Goal: Ask a question: Seek information or help from site administrators or community

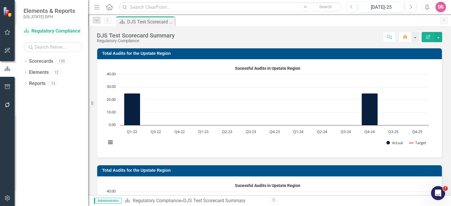
click at [43, 32] on link "Scorecard Regulatory Compliance" at bounding box center [52, 31] width 59 height 7
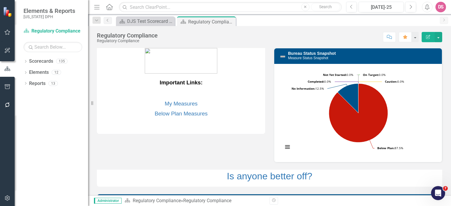
drag, startPoint x: 448, startPoint y: 68, endPoint x: 242, endPoint y: 144, distance: 219.5
click at [242, 144] on div "Important Links: My Measures Below Plan Measures Bureau Status Snapshot Measure…" at bounding box center [269, 175] width 354 height 268
drag, startPoint x: 447, startPoint y: 72, endPoint x: 446, endPoint y: 147, distance: 75.7
click at [427, 36] on icon "Edit Report" at bounding box center [427, 37] width 5 height 4
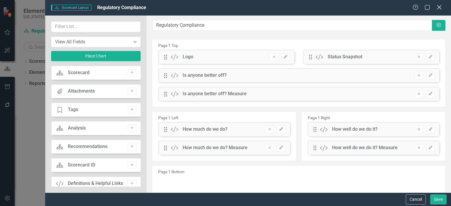
click at [439, 7] on icon "Close" at bounding box center [438, 7] width 7 height 6
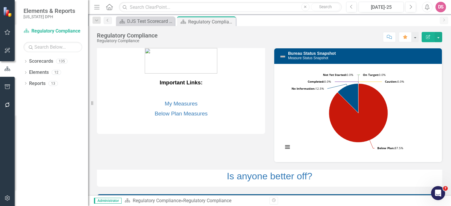
click at [440, 7] on div "DS" at bounding box center [440, 7] width 11 height 11
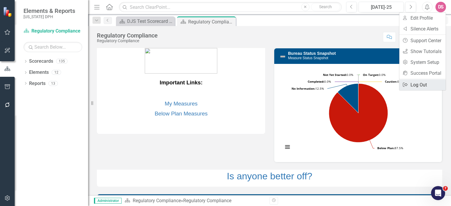
click at [425, 84] on link "Logout Log Out" at bounding box center [422, 84] width 46 height 11
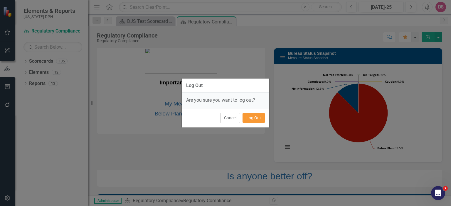
click at [253, 119] on button "Log Out" at bounding box center [253, 118] width 22 height 10
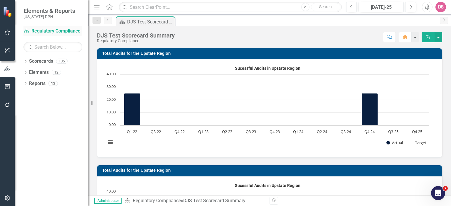
click at [55, 29] on link "Scorecard Regulatory Compliance" at bounding box center [52, 31] width 59 height 7
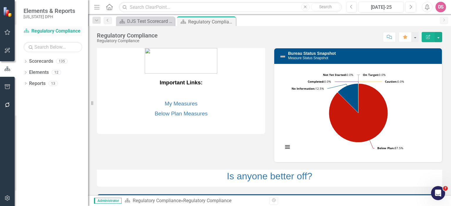
click at [53, 33] on link "Scorecard Regulatory Compliance" at bounding box center [52, 31] width 59 height 7
click at [441, 193] on icon "Open Intercom Messenger" at bounding box center [438, 194] width 10 height 10
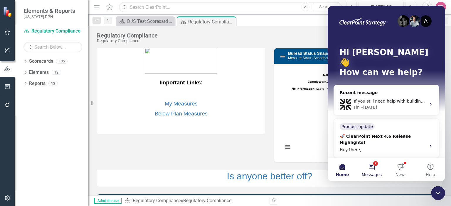
click at [371, 164] on button "7 Messages" at bounding box center [371, 169] width 29 height 23
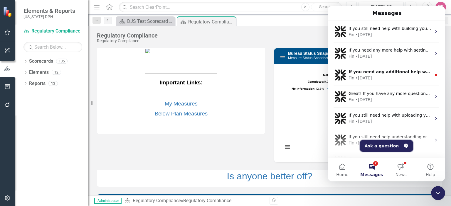
click at [372, 146] on button "Ask a question" at bounding box center [386, 146] width 53 height 12
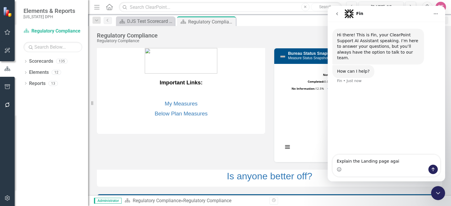
type textarea "Explain the Landing page again"
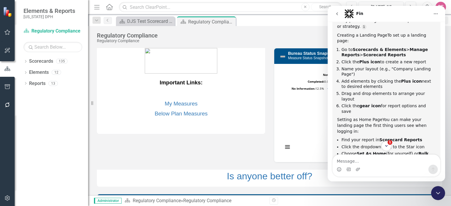
scroll to position [99, 0]
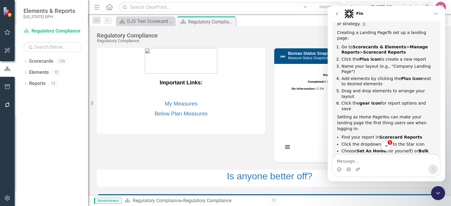
drag, startPoint x: 443, startPoint y: 99, endPoint x: 772, endPoint y: 119, distance: 329.4
click at [438, 193] on icon "Close Intercom Messenger" at bounding box center [437, 193] width 7 height 7
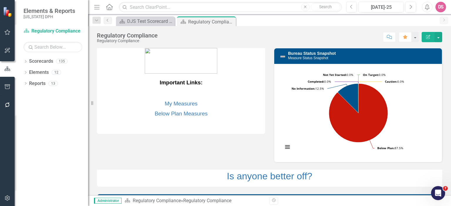
scroll to position [143, 0]
click at [33, 61] on link "Scorecards" at bounding box center [41, 61] width 24 height 7
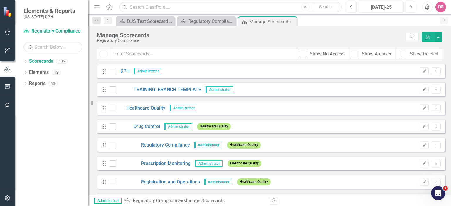
click at [23, 61] on div "Dropdown Scorecards 135 Dropdown DPH Dropdown Healthcare Quality Dropdown Drug …" at bounding box center [51, 132] width 73 height 150
click at [26, 61] on icon "Dropdown" at bounding box center [25, 61] width 4 height 3
click at [37, 95] on link "Elements" at bounding box center [39, 95] width 20 height 7
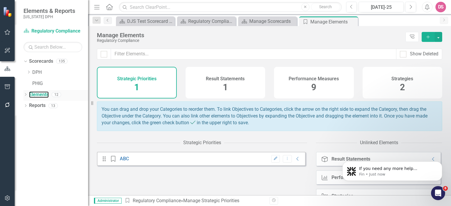
scroll to position [180, 0]
click at [26, 96] on icon "Dropdown" at bounding box center [25, 95] width 4 height 3
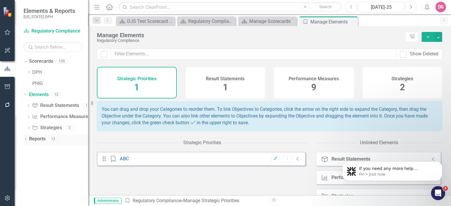
click at [32, 140] on link "Reports" at bounding box center [37, 139] width 16 height 7
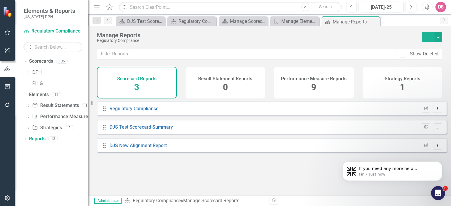
click at [427, 35] on icon "Add" at bounding box center [427, 37] width 5 height 4
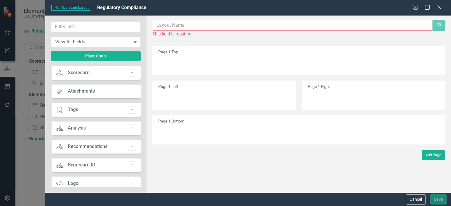
click at [164, 27] on input "text" at bounding box center [292, 25] width 279 height 11
click at [169, 25] on input "text" at bounding box center [292, 25] width 279 height 11
click at [169, 25] on input "D" at bounding box center [292, 25] width 279 height 11
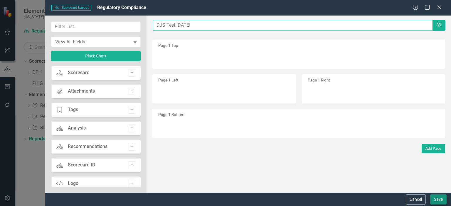
type input "DJS Test [DATE]"
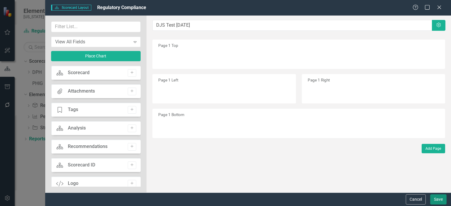
click at [437, 200] on button "Save" at bounding box center [438, 199] width 16 height 10
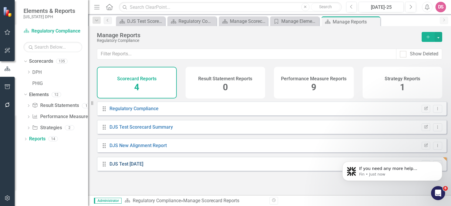
click at [123, 167] on link "DJS Test [DATE]" at bounding box center [126, 164] width 34 height 6
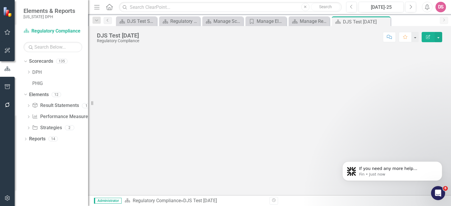
click at [429, 35] on icon "button" at bounding box center [428, 37] width 4 height 4
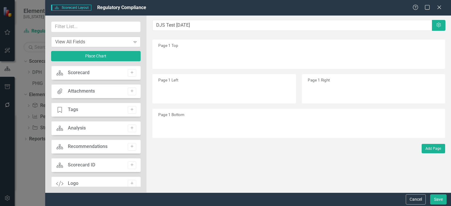
click at [133, 42] on icon "Expand" at bounding box center [135, 42] width 6 height 5
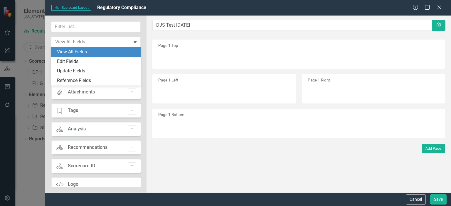
click at [181, 162] on div "The fields (or pods) that are available for you to include on the detail page a…" at bounding box center [298, 104] width 304 height 177
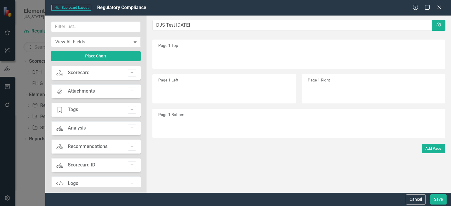
drag, startPoint x: 86, startPoint y: 73, endPoint x: 136, endPoint y: 90, distance: 53.2
click at [136, 90] on div "Scorecard Scorecard Add Attachments Attachments Add Tage Tags Add Scorecard Ana…" at bounding box center [96, 126] width 90 height 121
click at [130, 72] on icon "Add" at bounding box center [132, 73] width 4 height 4
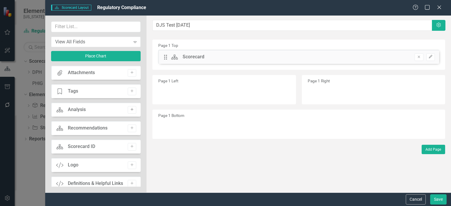
click at [130, 109] on icon "Add" at bounding box center [132, 110] width 4 height 4
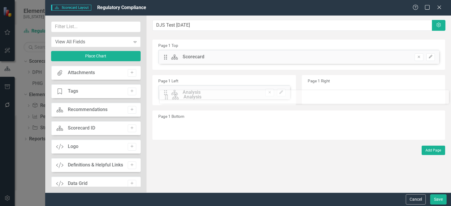
drag, startPoint x: 165, startPoint y: 55, endPoint x: 171, endPoint y: 95, distance: 40.5
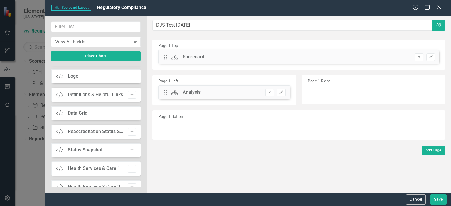
click at [130, 113] on icon "Add" at bounding box center [132, 113] width 4 height 4
drag, startPoint x: 164, startPoint y: 57, endPoint x: 320, endPoint y: 94, distance: 160.1
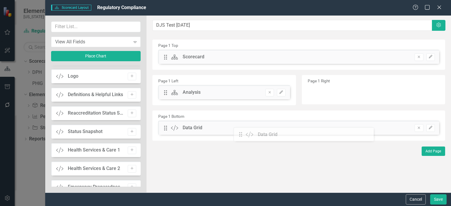
drag, startPoint x: 316, startPoint y: 92, endPoint x: 246, endPoint y: 135, distance: 81.1
click at [438, 198] on button "Save" at bounding box center [438, 199] width 16 height 10
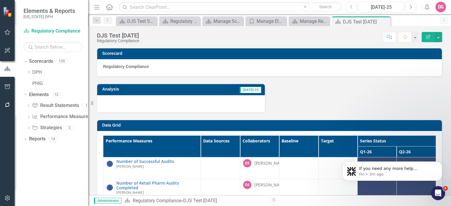
click at [428, 36] on icon "Edit Report" at bounding box center [427, 37] width 5 height 4
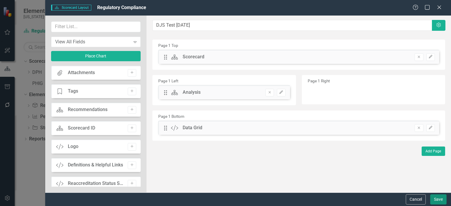
click at [437, 200] on button "Save" at bounding box center [438, 199] width 16 height 10
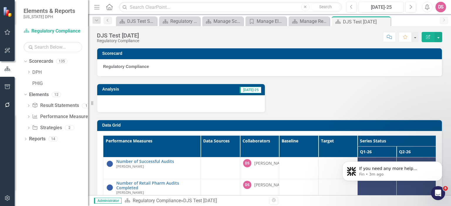
click at [441, 7] on div "DS" at bounding box center [440, 7] width 11 height 11
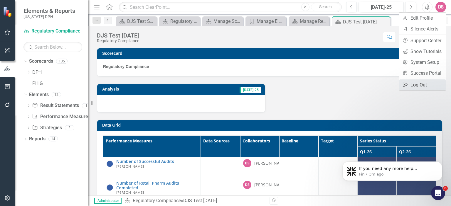
click at [421, 87] on link "Logout Log Out" at bounding box center [422, 84] width 46 height 11
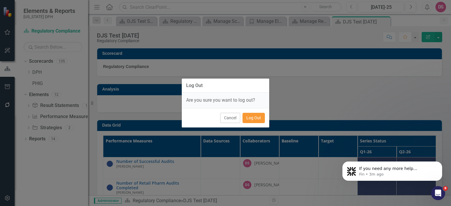
click at [258, 119] on button "Log Out" at bounding box center [253, 118] width 22 height 10
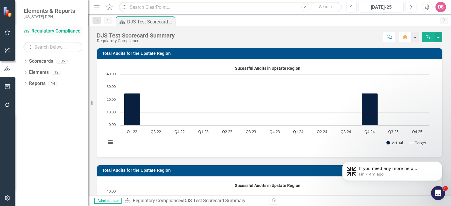
click at [51, 31] on link "Scorecard Regulatory Compliance" at bounding box center [52, 31] width 59 height 7
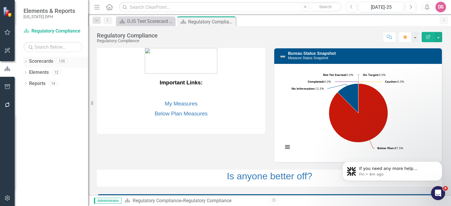
click at [24, 63] on icon "Dropdown" at bounding box center [25, 61] width 4 height 3
click at [26, 95] on icon "Dropdown" at bounding box center [25, 95] width 4 height 3
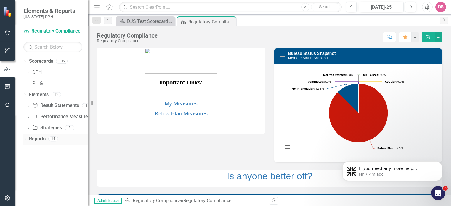
click at [38, 139] on link "Reports" at bounding box center [37, 139] width 16 height 7
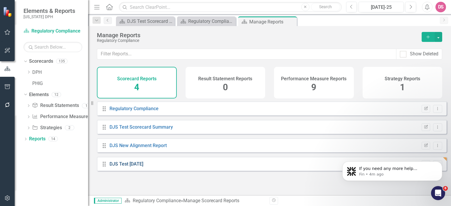
click at [128, 167] on link "DJS Test Aug 13" at bounding box center [126, 164] width 34 height 6
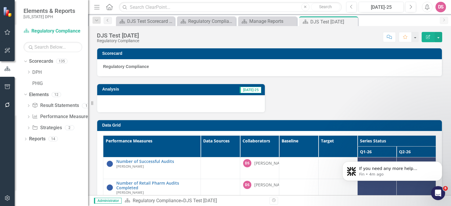
click at [428, 34] on button "Edit Report" at bounding box center [427, 37] width 13 height 10
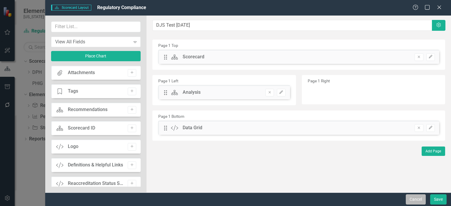
drag, startPoint x: 414, startPoint y: 200, endPoint x: 419, endPoint y: 201, distance: 5.4
click at [419, 201] on button "Cancel" at bounding box center [415, 199] width 20 height 10
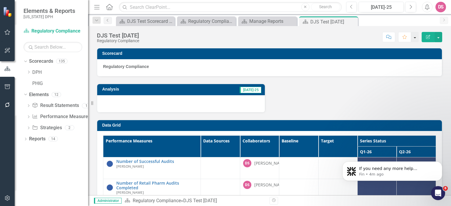
click at [416, 37] on button "button" at bounding box center [415, 37] width 8 height 10
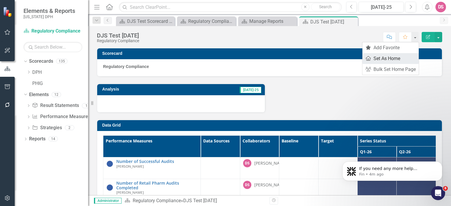
click at [384, 59] on link "Home Set As Home" at bounding box center [390, 58] width 56 height 11
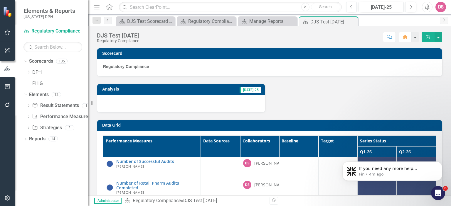
click at [440, 8] on div "DS" at bounding box center [440, 7] width 11 height 11
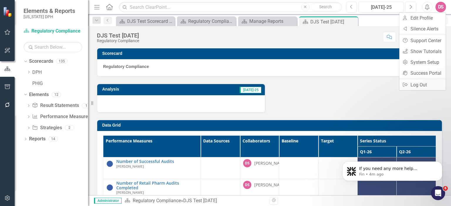
drag, startPoint x: 425, startPoint y: 81, endPoint x: 329, endPoint y: 104, distance: 99.0
click at [329, 104] on div "Analysis Jul-25" at bounding box center [269, 95] width 354 height 36
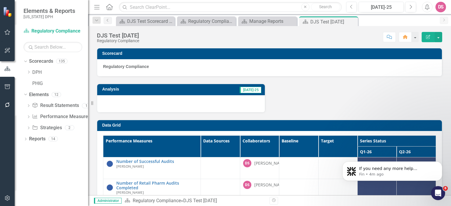
click at [440, 7] on div "DS" at bounding box center [440, 7] width 11 height 11
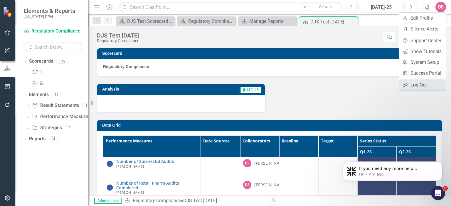
click at [422, 84] on link "Logout Log Out" at bounding box center [422, 84] width 46 height 11
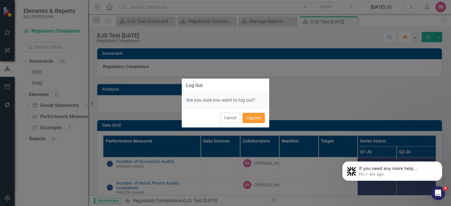
click at [256, 116] on button "Log Out" at bounding box center [253, 118] width 22 height 10
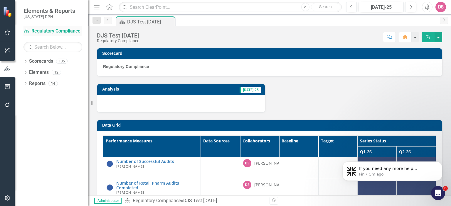
click at [55, 32] on link "Scorecard Regulatory Compliance" at bounding box center [52, 31] width 59 height 7
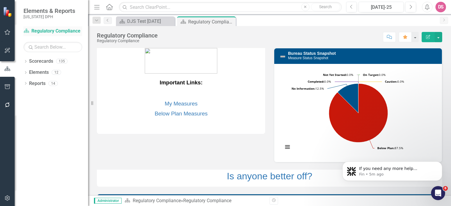
click at [66, 33] on link "Scorecard Regulatory Compliance" at bounding box center [52, 31] width 59 height 7
click at [59, 32] on link "Scorecard Regulatory Compliance" at bounding box center [52, 31] width 59 height 7
click at [25, 62] on icon at bounding box center [25, 61] width 1 height 3
click at [29, 72] on icon at bounding box center [28, 72] width 1 height 3
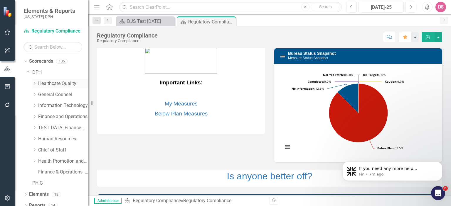
click at [34, 83] on icon "Dropdown" at bounding box center [34, 84] width 4 height 4
click at [50, 94] on link "Drug Control" at bounding box center [66, 95] width 44 height 7
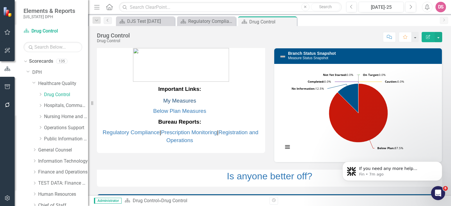
click at [185, 100] on link "My Measures" at bounding box center [179, 101] width 33 height 6
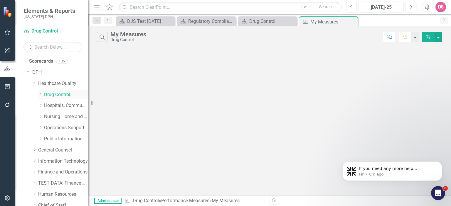
click at [41, 94] on icon at bounding box center [40, 94] width 1 height 3
click at [65, 104] on link "Regulatory Compliance" at bounding box center [69, 105] width 38 height 7
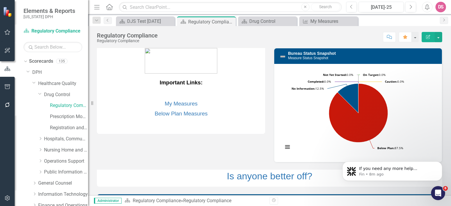
click at [437, 194] on icon "Open Intercom Messenger" at bounding box center [438, 193] width 4 height 5
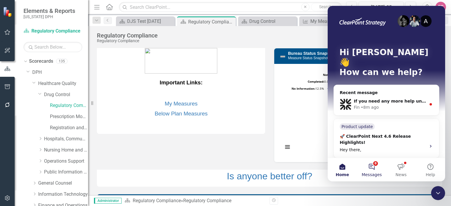
click at [371, 164] on button "8 Messages" at bounding box center [371, 169] width 29 height 23
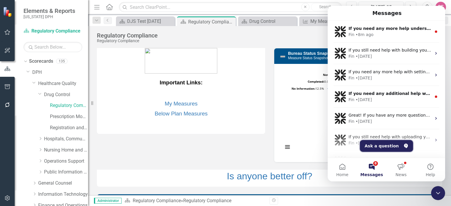
click at [375, 148] on button "Ask a question" at bounding box center [386, 146] width 53 height 12
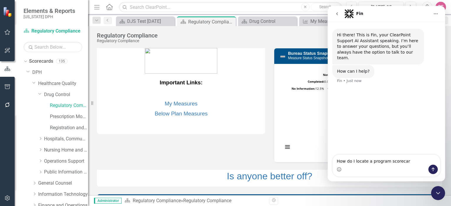
type textarea "How do I locate a program scorecard"
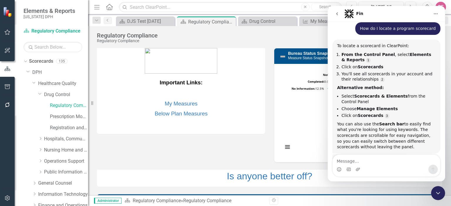
scroll to position [69, 0]
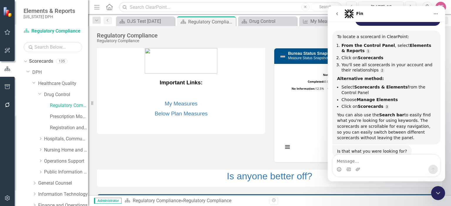
click at [438, 195] on icon "Close Intercom Messenger" at bounding box center [437, 193] width 7 height 7
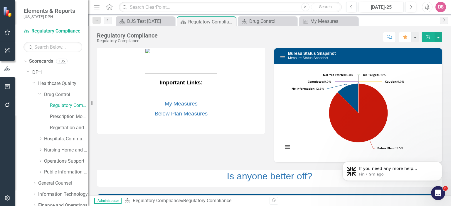
scroll to position [0, 0]
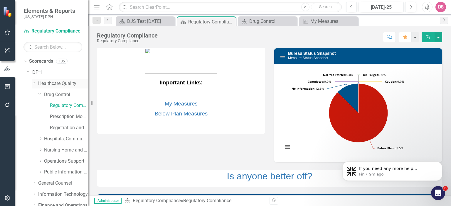
click at [48, 82] on link "Healthcare Quality" at bounding box center [63, 83] width 50 height 7
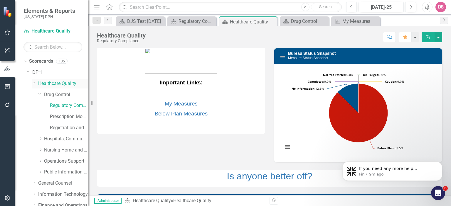
click at [49, 84] on link "Healthcare Quality" at bounding box center [63, 83] width 50 height 7
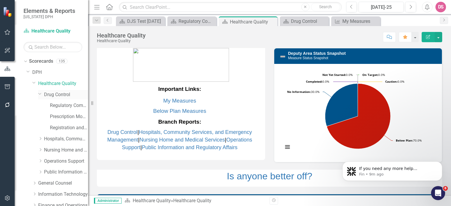
click at [57, 94] on link "Drug Control" at bounding box center [66, 95] width 44 height 7
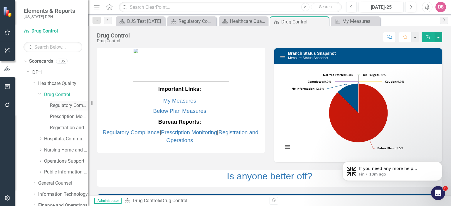
click at [62, 104] on link "Regulatory Compliance" at bounding box center [69, 105] width 38 height 7
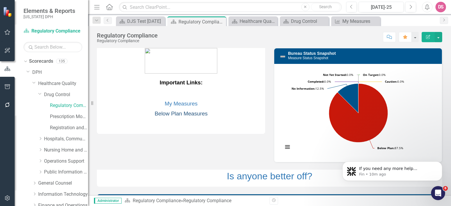
click at [184, 113] on link "Below Plan Measures" at bounding box center [181, 114] width 53 height 6
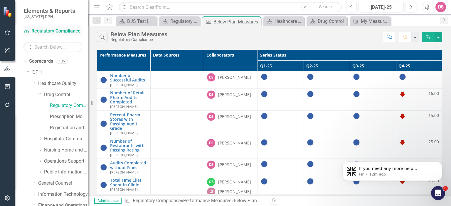
click at [49, 31] on link "Scorecard Regulatory Compliance" at bounding box center [52, 31] width 59 height 7
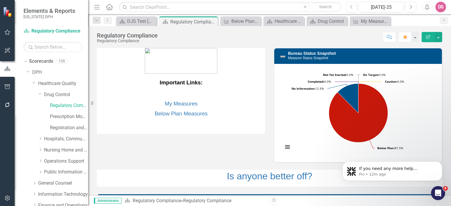
drag, startPoint x: 448, startPoint y: 66, endPoint x: 237, endPoint y: 153, distance: 228.6
click at [237, 153] on div "Important Links: My Measures Below Plan Measures Bureau Status Snapshot Measure…" at bounding box center [269, 175] width 354 height 268
click at [66, 105] on link "Regulatory Compliance" at bounding box center [69, 105] width 38 height 7
click at [65, 107] on link "Regulatory Compliance" at bounding box center [69, 105] width 38 height 7
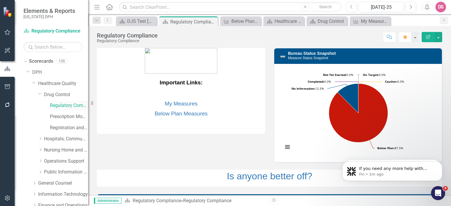
click at [64, 107] on link "Regulatory Compliance" at bounding box center [69, 105] width 38 height 7
click at [44, 33] on link "Scorecard Regulatory Compliance" at bounding box center [52, 31] width 59 height 7
click at [56, 108] on link "Regulatory Compliance" at bounding box center [69, 105] width 38 height 7
click at [416, 38] on button "button" at bounding box center [415, 37] width 8 height 10
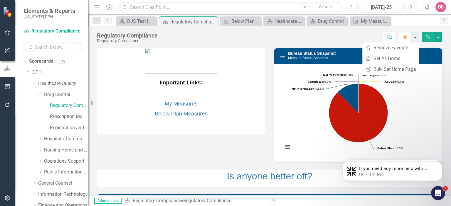
click at [341, 35] on div "Score: N/A Jul-25 Completed Comment Favorite Edit Report" at bounding box center [300, 37] width 281 height 10
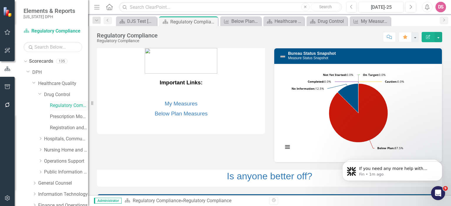
click at [64, 107] on link "Regulatory Compliance" at bounding box center [69, 105] width 38 height 7
click at [57, 83] on link "Healthcare Quality" at bounding box center [63, 83] width 50 height 7
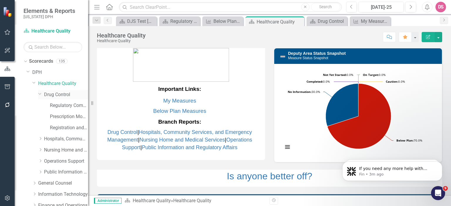
click at [58, 95] on link "Drug Control" at bounding box center [66, 95] width 44 height 7
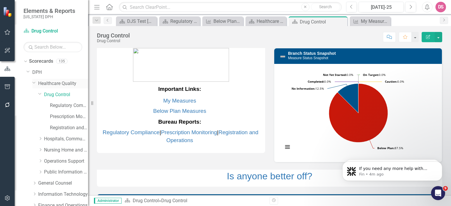
click at [48, 81] on link "Healthcare Quality" at bounding box center [63, 83] width 50 height 7
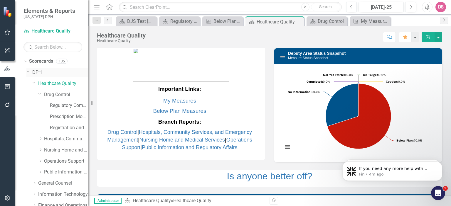
click at [36, 72] on link "DPH" at bounding box center [60, 72] width 56 height 7
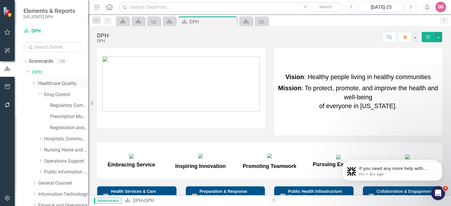
click at [49, 83] on link "Healthcare Quality" at bounding box center [63, 83] width 50 height 7
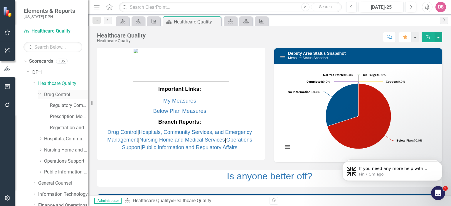
click at [64, 95] on link "Drug Control" at bounding box center [66, 95] width 44 height 7
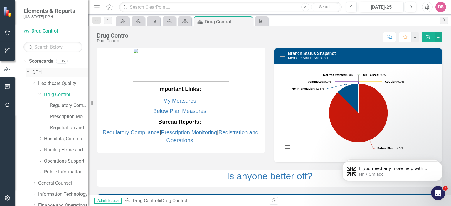
click at [37, 71] on link "DPH" at bounding box center [60, 72] width 56 height 7
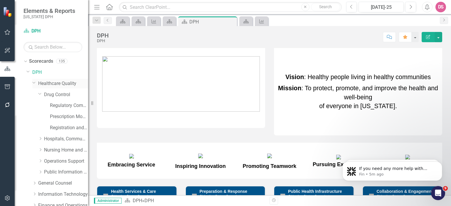
click at [55, 83] on link "Healthcare Quality" at bounding box center [63, 83] width 50 height 7
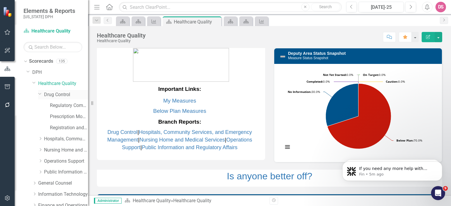
click at [54, 96] on link "Drug Control" at bounding box center [66, 95] width 44 height 7
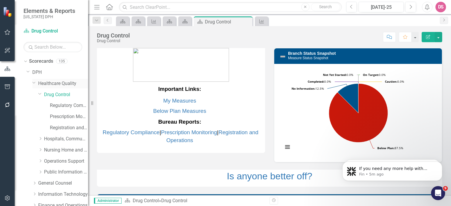
click at [48, 83] on link "Healthcare Quality" at bounding box center [63, 83] width 50 height 7
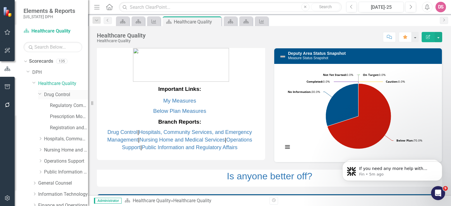
click at [52, 96] on link "Drug Control" at bounding box center [66, 95] width 44 height 7
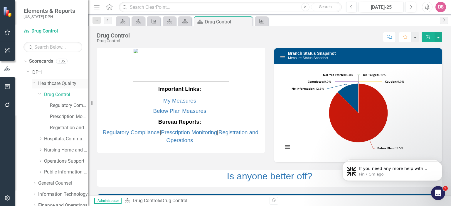
click at [45, 83] on link "Healthcare Quality" at bounding box center [63, 83] width 50 height 7
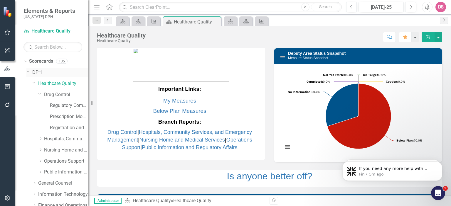
click at [35, 71] on link "DPH" at bounding box center [60, 72] width 56 height 7
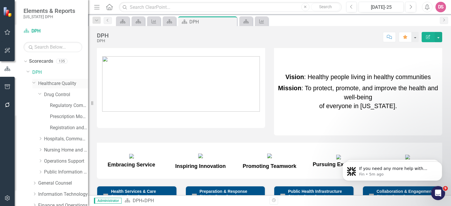
click at [55, 84] on link "Healthcare Quality" at bounding box center [63, 83] width 50 height 7
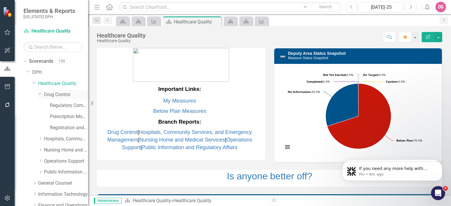
click at [59, 94] on link "Drug Control" at bounding box center [66, 95] width 44 height 7
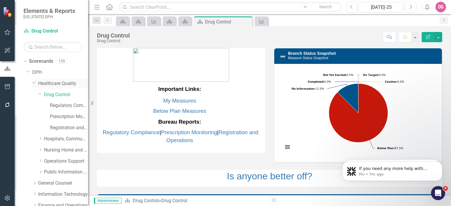
click at [63, 82] on link "Healthcare Quality" at bounding box center [63, 83] width 50 height 7
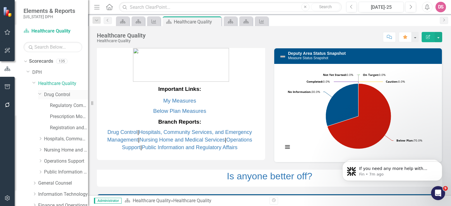
click at [41, 94] on icon "Dropdown" at bounding box center [40, 94] width 4 height 4
click at [43, 33] on link "Scorecard Healthcare Quality" at bounding box center [52, 31] width 59 height 7
click at [46, 84] on link "Healthcare Quality" at bounding box center [63, 83] width 50 height 7
click at [43, 33] on link "Scorecard Healthcare Quality" at bounding box center [52, 31] width 59 height 7
click at [35, 71] on link "DPH" at bounding box center [60, 72] width 56 height 7
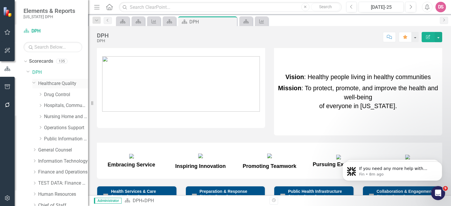
click at [49, 83] on link "Healthcare Quality" at bounding box center [63, 83] width 50 height 7
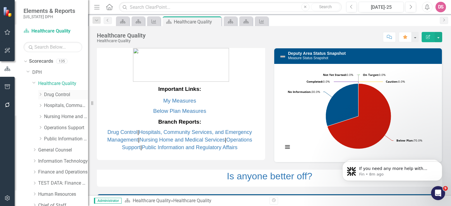
click at [54, 96] on link "Drug Control" at bounding box center [66, 95] width 44 height 7
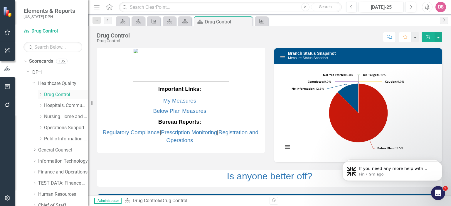
click at [40, 93] on icon "Dropdown" at bounding box center [40, 95] width 4 height 4
click at [71, 106] on link "Regulatory Compliance" at bounding box center [69, 105] width 38 height 7
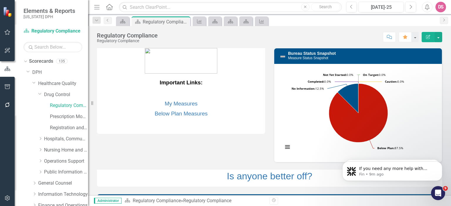
click at [427, 38] on icon "Edit Report" at bounding box center [427, 37] width 5 height 4
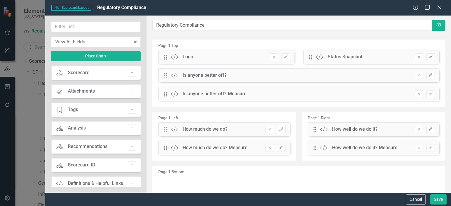
click at [428, 57] on icon "Edit" at bounding box center [430, 57] width 4 height 4
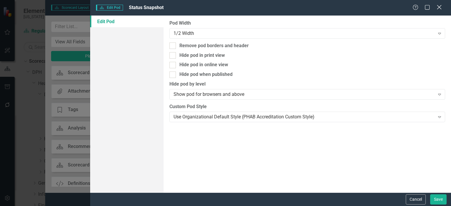
click at [436, 8] on icon "Close" at bounding box center [438, 7] width 7 height 6
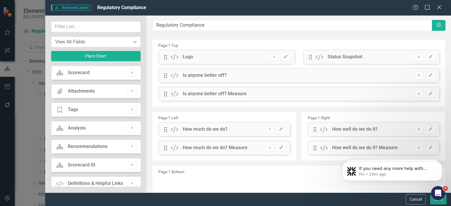
drag, startPoint x: 439, startPoint y: 8, endPoint x: 311, endPoint y: 12, distance: 128.0
click at [311, 12] on div "Scorecard Scorecard Layout Regulatory Compliance Help Maximize Close" at bounding box center [247, 8] width 405 height 16
click at [439, 8] on icon at bounding box center [438, 7] width 4 height 4
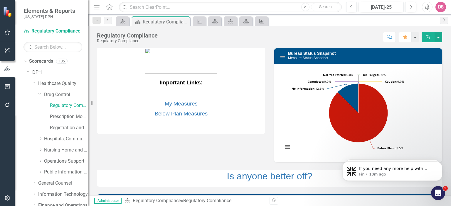
click at [428, 36] on icon "Edit Report" at bounding box center [427, 37] width 5 height 4
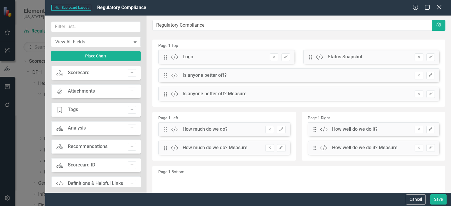
click at [436, 8] on icon "Close" at bounding box center [438, 7] width 7 height 6
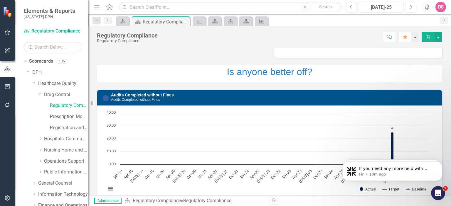
scroll to position [47, 0]
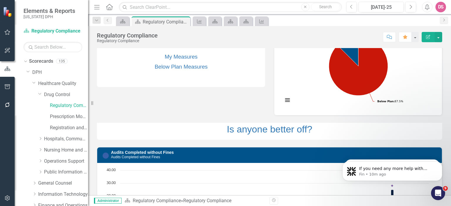
drag, startPoint x: 426, startPoint y: 38, endPoint x: 291, endPoint y: 37, distance: 135.5
click at [291, 37] on div "Score: N/A Jul-25 Completed Comment Favorite Edit Report" at bounding box center [300, 37] width 281 height 10
click at [429, 36] on icon "button" at bounding box center [428, 37] width 4 height 4
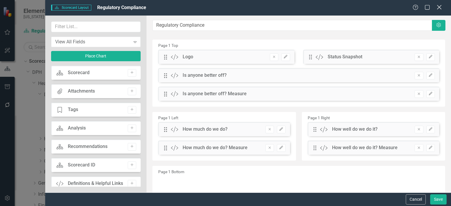
click at [438, 7] on icon at bounding box center [438, 7] width 4 height 4
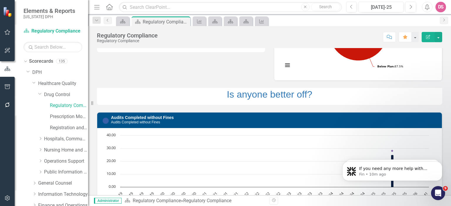
scroll to position [81, 0]
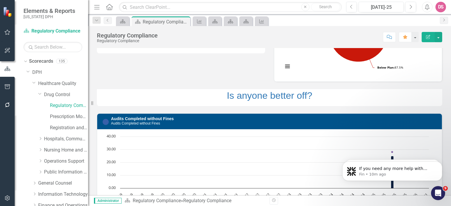
click at [426, 37] on icon "Edit Report" at bounding box center [427, 37] width 5 height 4
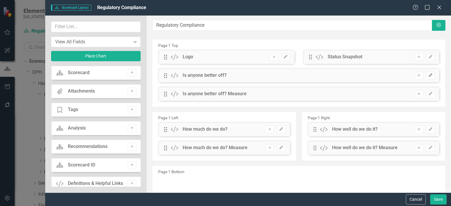
click at [428, 74] on icon "Edit" at bounding box center [430, 76] width 4 height 4
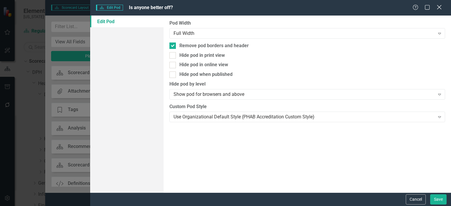
click at [438, 7] on icon at bounding box center [438, 7] width 4 height 4
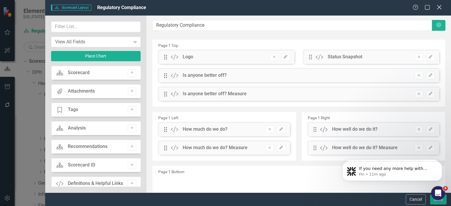
click at [439, 6] on icon "Close" at bounding box center [438, 7] width 7 height 6
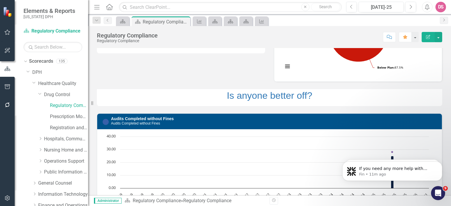
scroll to position [0, 0]
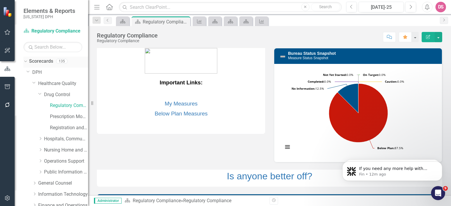
click at [34, 61] on link "Scorecards" at bounding box center [41, 61] width 24 height 7
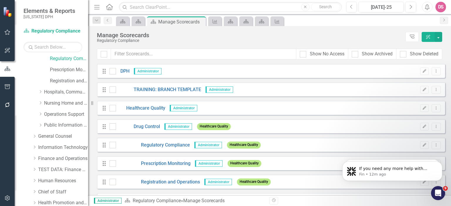
scroll to position [94, 0]
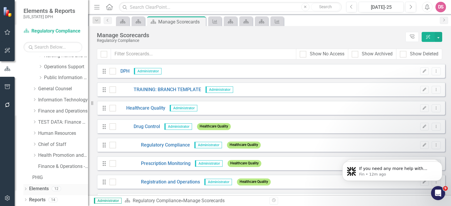
click at [25, 189] on icon "Dropdown" at bounding box center [25, 189] width 4 height 3
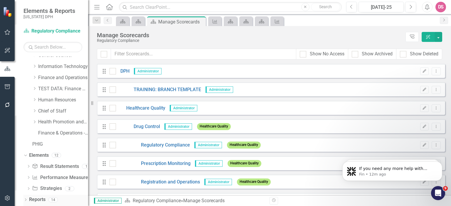
click at [36, 202] on link "Reports" at bounding box center [37, 200] width 16 height 7
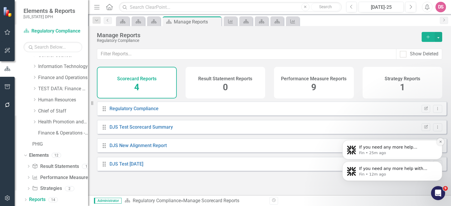
click at [441, 142] on icon "Dismiss notification" at bounding box center [440, 141] width 3 height 3
click at [439, 162] on icon "Dismiss notification" at bounding box center [440, 163] width 3 height 3
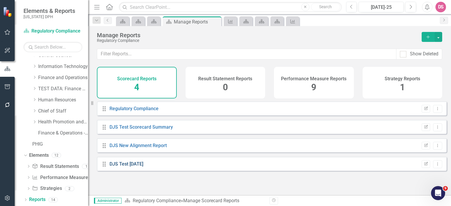
click at [129, 167] on link "DJS Test [DATE]" at bounding box center [126, 164] width 34 height 6
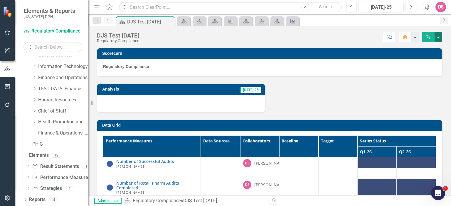
click at [438, 36] on button "button" at bounding box center [438, 37] width 8 height 10
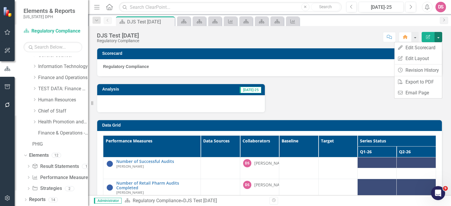
click at [354, 106] on div "Analysis Jul-25" at bounding box center [269, 95] width 354 height 36
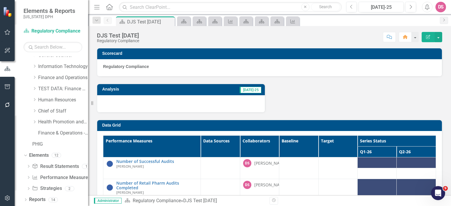
drag, startPoint x: 117, startPoint y: 63, endPoint x: 366, endPoint y: 36, distance: 250.2
click at [366, 36] on div "DJS Test Aug 13 Regulatory Compliance Score: N/A Jul-25 Completed Comment Home …" at bounding box center [269, 110] width 363 height 169
click at [426, 36] on icon "Edit Report" at bounding box center [427, 37] width 5 height 4
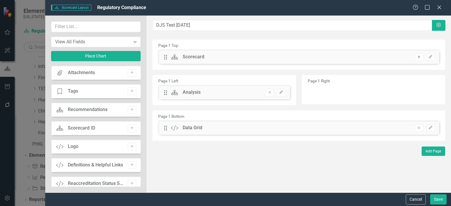
click at [420, 57] on icon "button" at bounding box center [418, 57] width 2 height 2
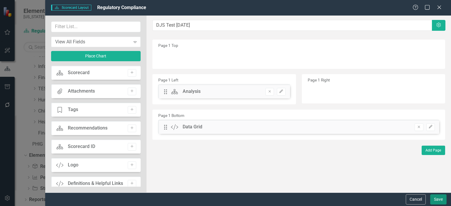
click at [437, 200] on button "Save" at bounding box center [438, 199] width 16 height 10
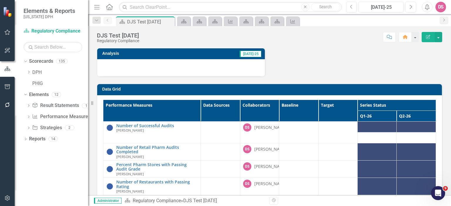
click at [426, 36] on icon "Edit Report" at bounding box center [427, 37] width 5 height 4
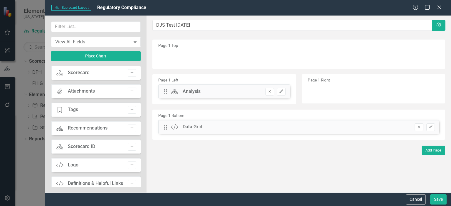
click at [270, 92] on icon "Remove" at bounding box center [269, 92] width 4 height 4
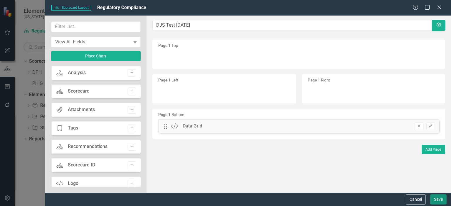
click at [440, 199] on button "Save" at bounding box center [438, 199] width 16 height 10
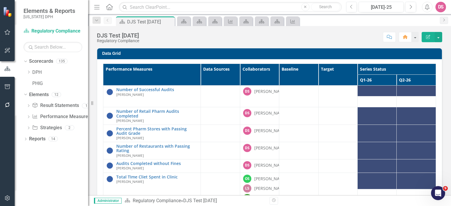
drag, startPoint x: 380, startPoint y: 70, endPoint x: 391, endPoint y: 69, distance: 10.9
click at [391, 69] on th "Series Status" at bounding box center [396, 69] width 78 height 11
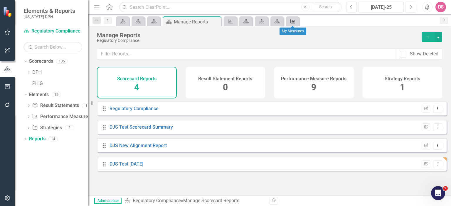
click at [294, 23] on div "Performance Measure" at bounding box center [291, 21] width 8 height 7
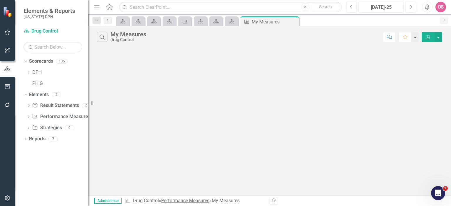
click at [190, 202] on link "Performance Measures" at bounding box center [185, 201] width 48 height 6
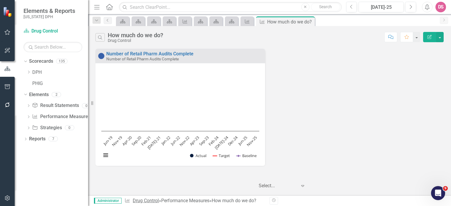
click at [141, 202] on link "Drug Control" at bounding box center [146, 201] width 26 height 6
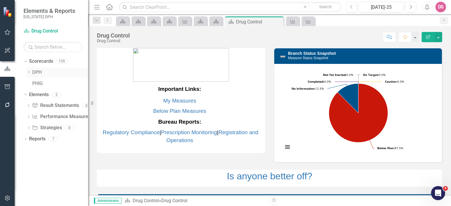
click at [29, 73] on icon "Dropdown" at bounding box center [28, 72] width 4 height 4
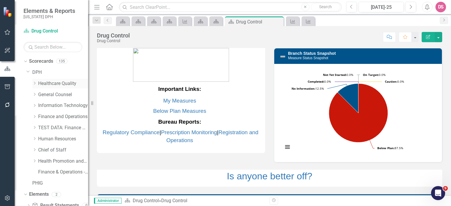
click at [35, 83] on icon "Dropdown" at bounding box center [34, 84] width 4 height 4
click at [41, 94] on icon "Dropdown" at bounding box center [40, 95] width 4 height 4
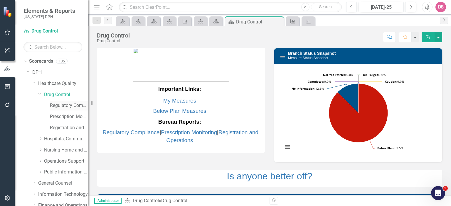
click at [65, 106] on link "Regulatory Compliance" at bounding box center [69, 105] width 38 height 7
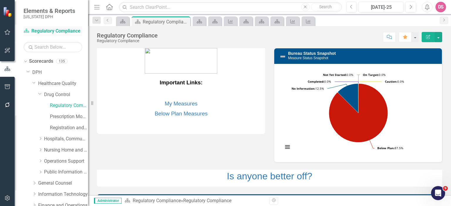
click at [69, 31] on link "Scorecard Regulatory Compliance" at bounding box center [52, 31] width 59 height 7
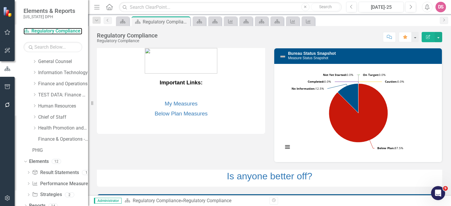
scroll to position [128, 0]
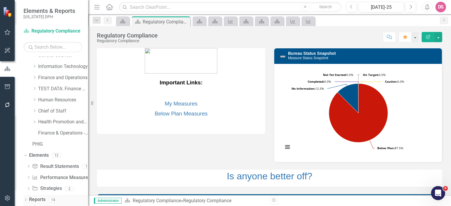
click at [37, 199] on link "Reports" at bounding box center [37, 200] width 16 height 7
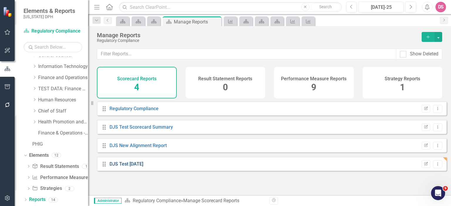
click at [129, 167] on link "DJS Test [DATE]" at bounding box center [126, 164] width 34 height 6
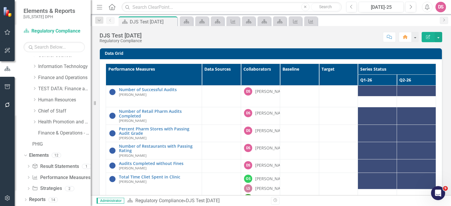
click at [91, 103] on div "Resize" at bounding box center [93, 103] width 5 height 206
click at [95, 104] on icon at bounding box center [95, 103] width 2 height 4
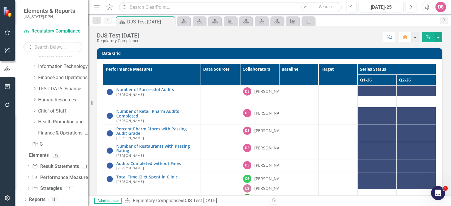
drag, startPoint x: 95, startPoint y: 104, endPoint x: 84, endPoint y: 116, distance: 16.6
click at [84, 116] on div "Elements & Reports South Carolina DPH Scorecard Regulatory Compliance Search Dr…" at bounding box center [44, 103] width 88 height 206
click at [429, 35] on icon "Edit Report" at bounding box center [427, 37] width 5 height 4
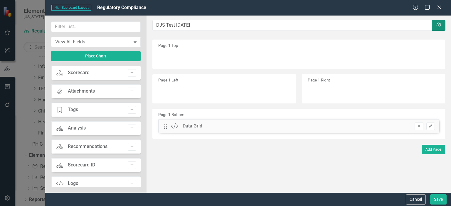
click at [437, 24] on icon "Settings" at bounding box center [438, 25] width 6 height 5
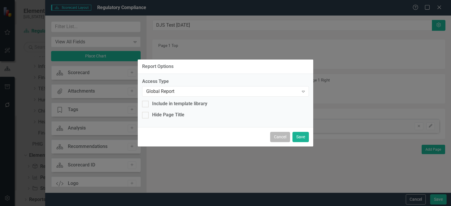
click at [277, 138] on button "Cancel" at bounding box center [280, 137] width 20 height 10
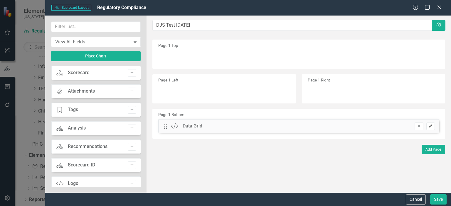
click at [432, 125] on icon "Edit" at bounding box center [430, 126] width 4 height 4
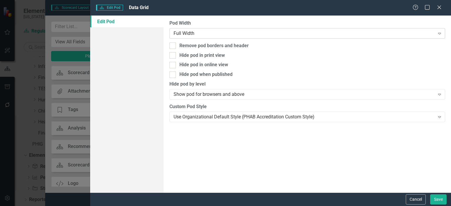
click at [440, 32] on icon "Expand" at bounding box center [439, 33] width 6 height 5
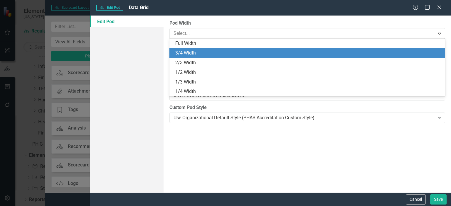
click at [384, 54] on div "3/4 Width" at bounding box center [308, 53] width 266 height 7
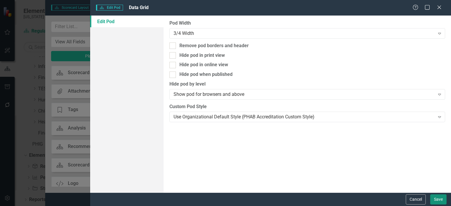
click at [440, 199] on button "Save" at bounding box center [438, 199] width 16 height 10
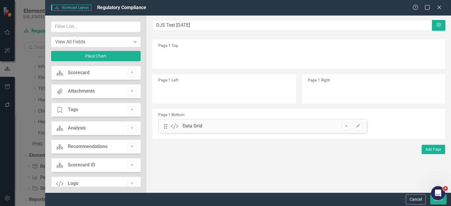
click at [442, 200] on div "9" at bounding box center [438, 193] width 14 height 14
click at [440, 202] on button "Save" at bounding box center [438, 199] width 16 height 10
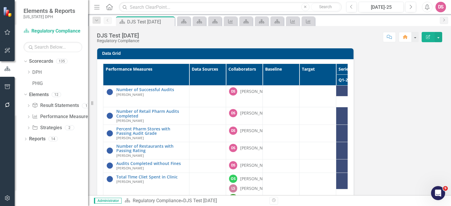
click at [427, 39] on button "Edit Report" at bounding box center [427, 37] width 13 height 10
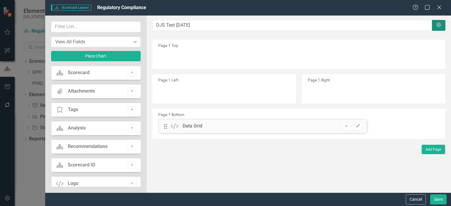
click at [435, 24] on icon "Settings" at bounding box center [438, 25] width 6 height 5
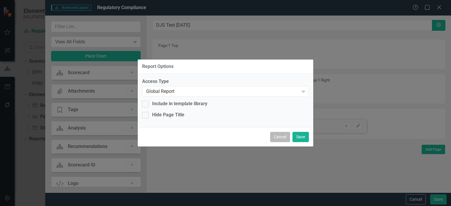
click at [272, 136] on button "Cancel" at bounding box center [280, 137] width 20 height 10
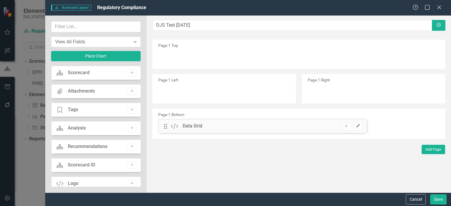
click at [357, 127] on icon "button" at bounding box center [358, 126] width 4 height 4
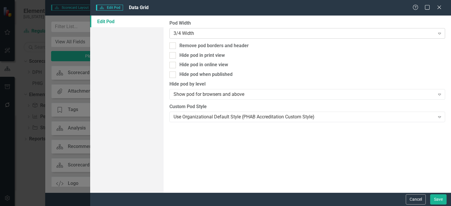
click at [439, 33] on icon at bounding box center [439, 34] width 3 height 2
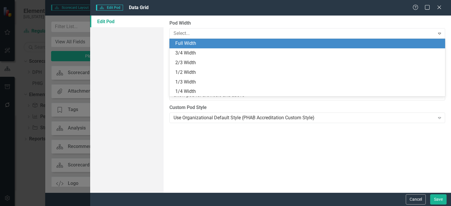
click at [184, 45] on div "Full Width" at bounding box center [308, 43] width 266 height 7
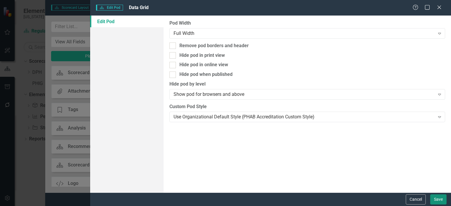
click at [435, 200] on button "Save" at bounding box center [438, 199] width 16 height 10
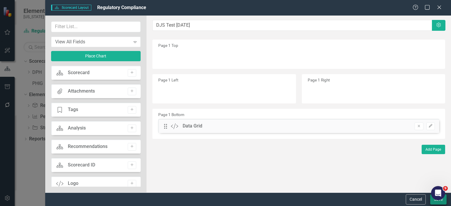
click at [441, 200] on div "9" at bounding box center [438, 193] width 14 height 14
click at [436, 201] on button "Save" at bounding box center [438, 199] width 16 height 10
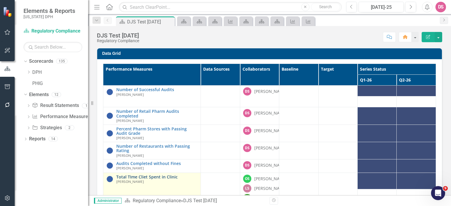
click at [152, 179] on link "Total TIme Cliet Spent in Clinic" at bounding box center [156, 177] width 81 height 4
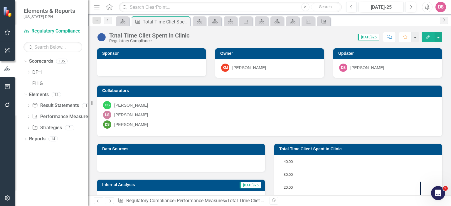
click at [428, 35] on icon "Edit" at bounding box center [427, 37] width 5 height 4
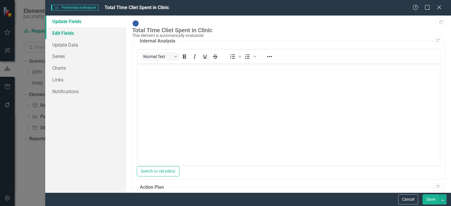
click at [69, 34] on link "Edit Fields" at bounding box center [85, 33] width 81 height 12
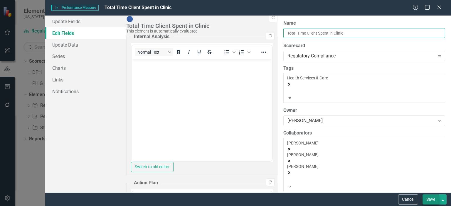
type input "Total Time Client Spent in Clinic"
click at [431, 199] on button "Save" at bounding box center [430, 199] width 16 height 10
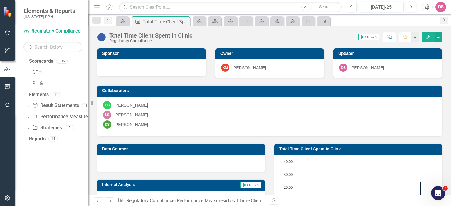
click at [439, 9] on div "DS" at bounding box center [440, 7] width 11 height 11
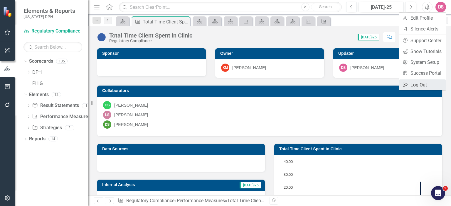
click at [421, 84] on link "Logout Log Out" at bounding box center [422, 84] width 46 height 11
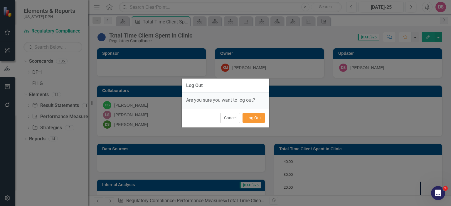
click at [256, 117] on button "Log Out" at bounding box center [253, 118] width 22 height 10
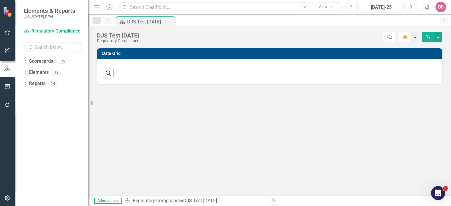
click at [436, 192] on icon "Open Intercom Messenger" at bounding box center [438, 194] width 10 height 10
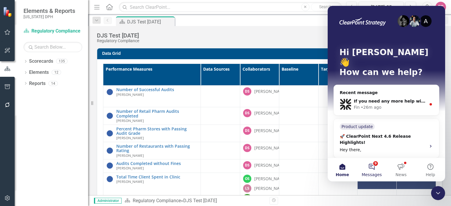
click at [373, 168] on button "9 Messages" at bounding box center [371, 169] width 29 height 23
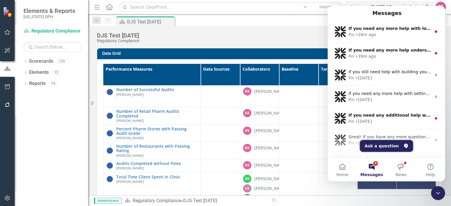
click at [374, 147] on button "Ask a question" at bounding box center [386, 146] width 53 height 12
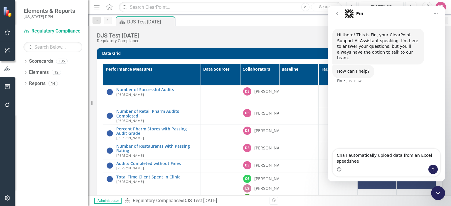
type textarea "Cna I automatically upload data from an Excel speadsheet"
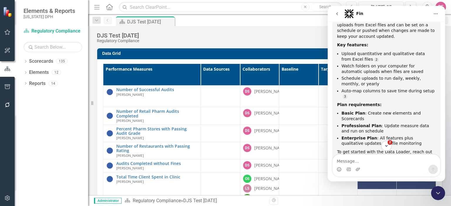
scroll to position [135, 0]
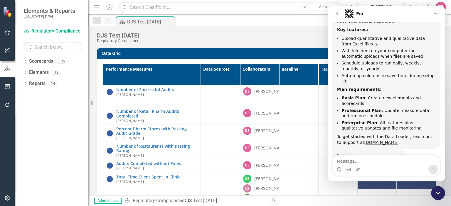
click at [294, 43] on div "DJS Test [DATE] Regulatory Compliance Score: N/A [DATE]-25 Completed Comment Ho…" at bounding box center [269, 35] width 363 height 18
click at [436, 193] on icon "Close Intercom Messenger" at bounding box center [438, 193] width 4 height 2
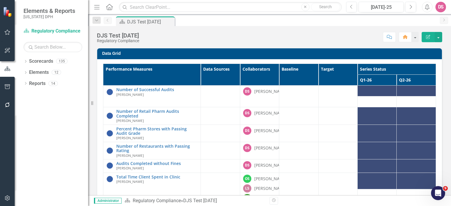
scroll to position [126, 0]
